Goal: Find specific page/section: Find specific page/section

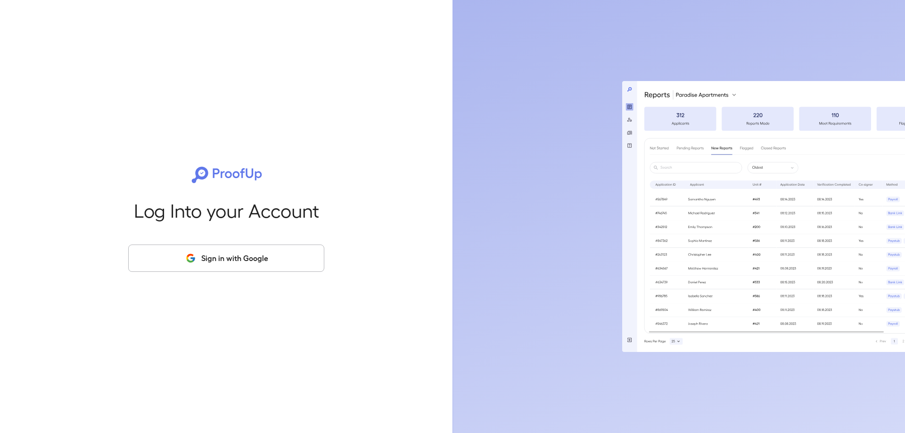
click at [246, 262] on button "Sign in with Google" at bounding box center [226, 258] width 196 height 27
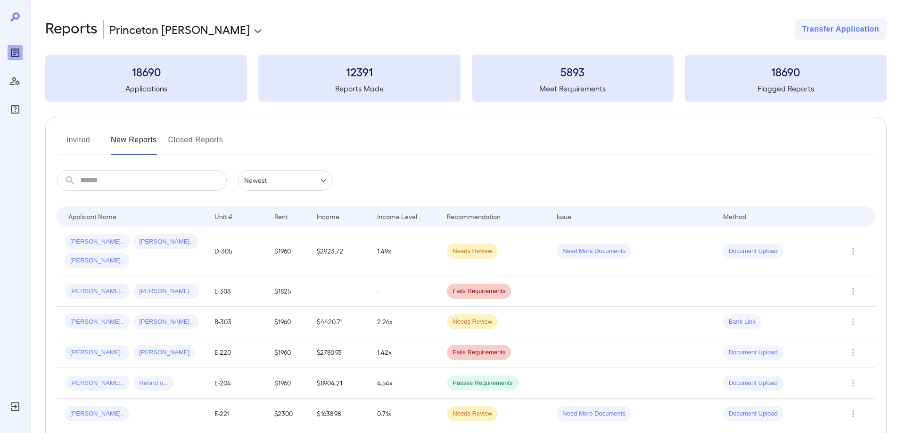
click at [78, 142] on button "Invited" at bounding box center [78, 143] width 42 height 23
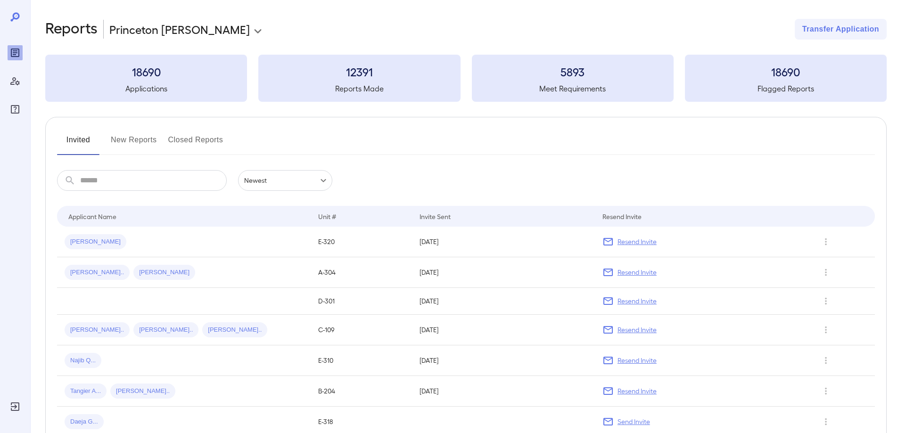
click at [324, 79] on h3 "12391" at bounding box center [359, 71] width 202 height 15
click at [349, 77] on h3 "12391" at bounding box center [359, 71] width 202 height 15
click at [366, 79] on div "12391 Reports Made" at bounding box center [359, 78] width 202 height 47
click at [365, 80] on div "12391 Reports Made" at bounding box center [359, 78] width 202 height 47
click at [291, 99] on div "12391 Reports Made" at bounding box center [359, 78] width 202 height 47
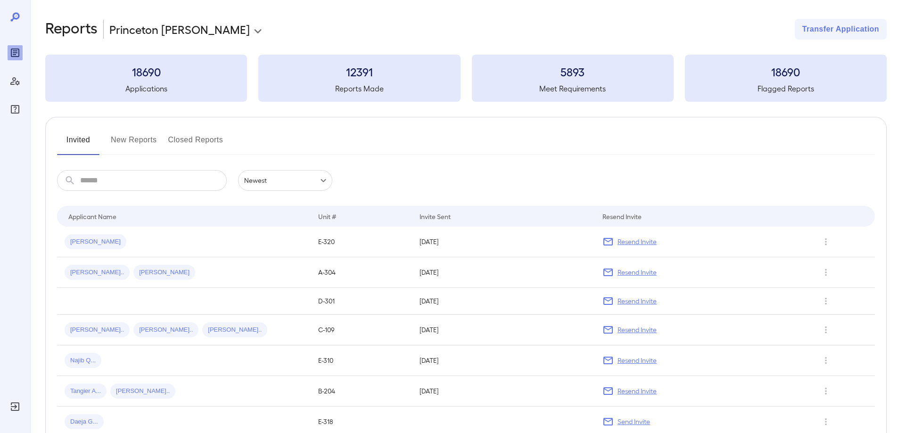
click at [319, 180] on body "**********" at bounding box center [449, 216] width 898 height 433
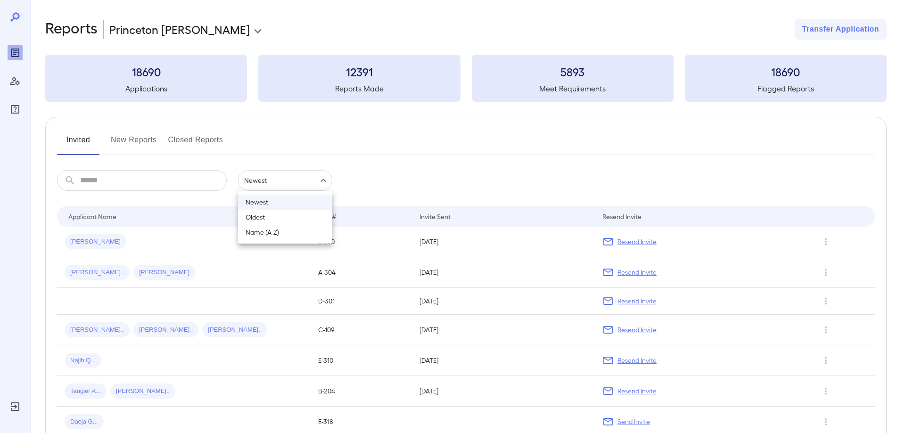
click at [275, 204] on li "Newest" at bounding box center [285, 202] width 94 height 15
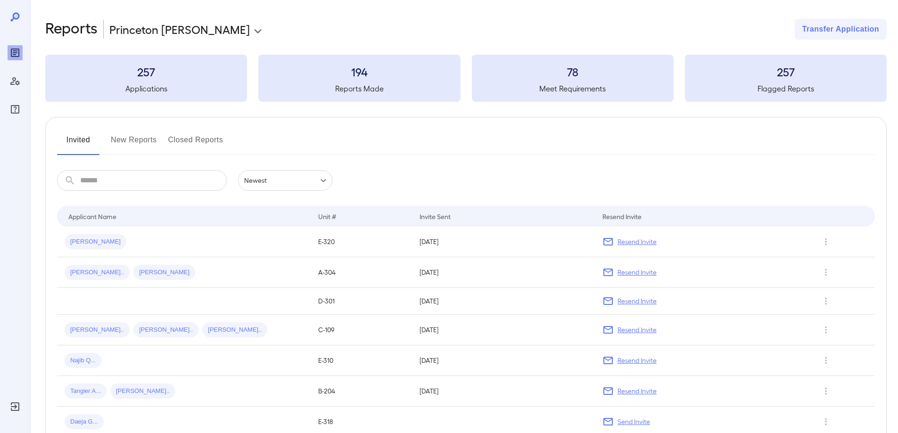
click at [195, 141] on button "Closed Reports" at bounding box center [195, 143] width 55 height 23
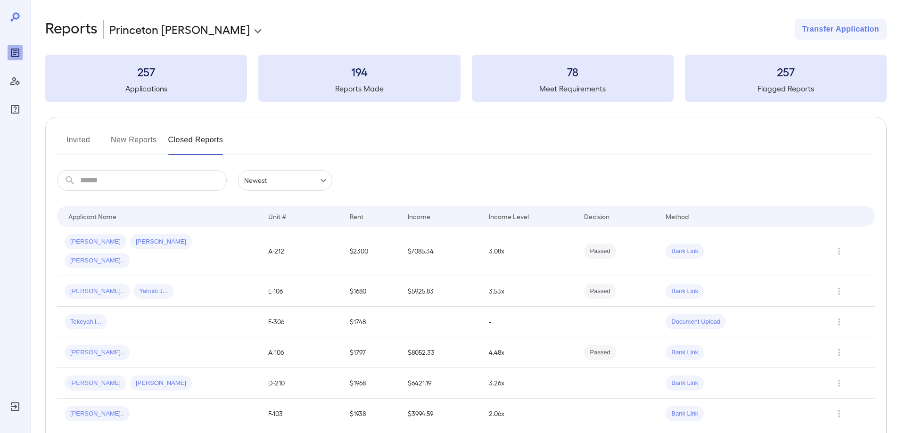
click at [135, 140] on button "New Reports" at bounding box center [134, 143] width 46 height 23
